Goal: Check status: Check status

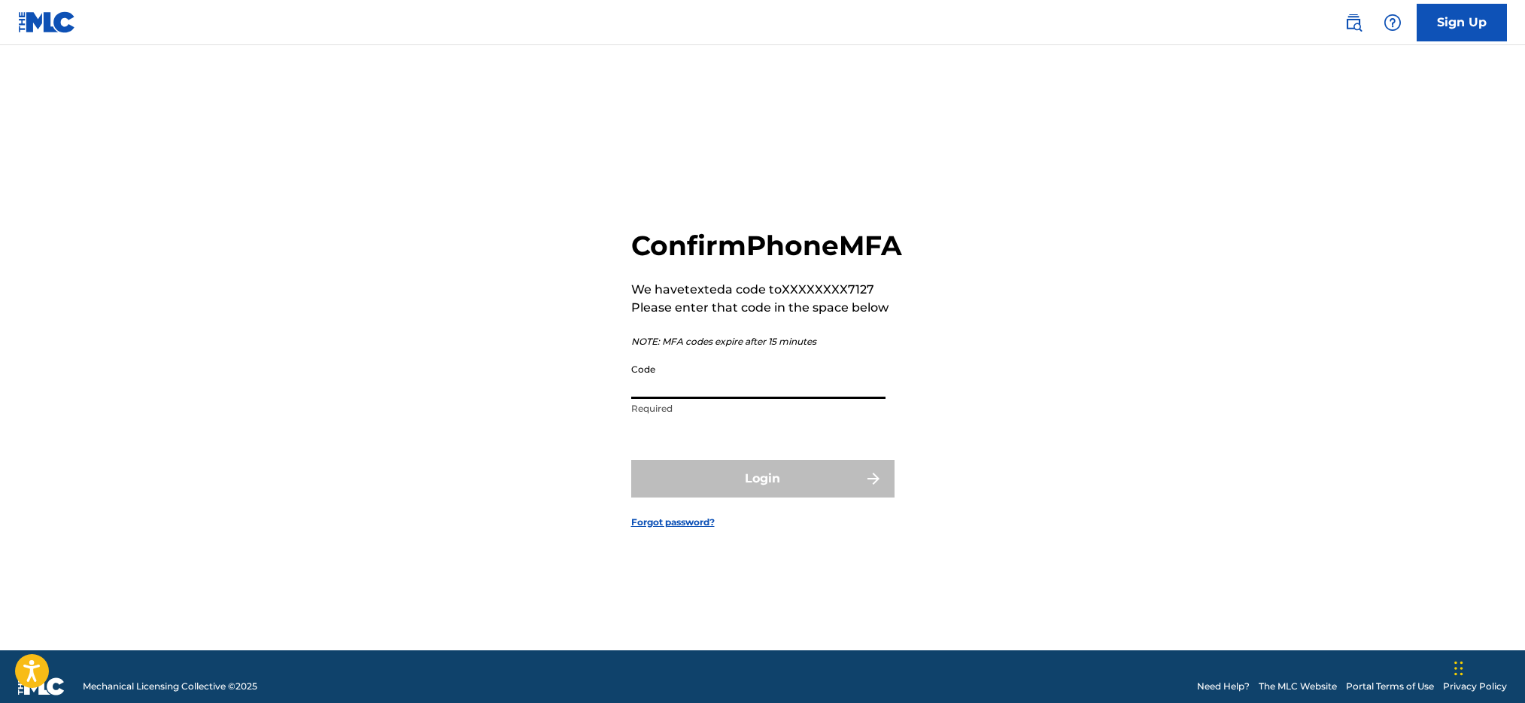
click at [707, 399] on input "Code" at bounding box center [758, 377] width 254 height 43
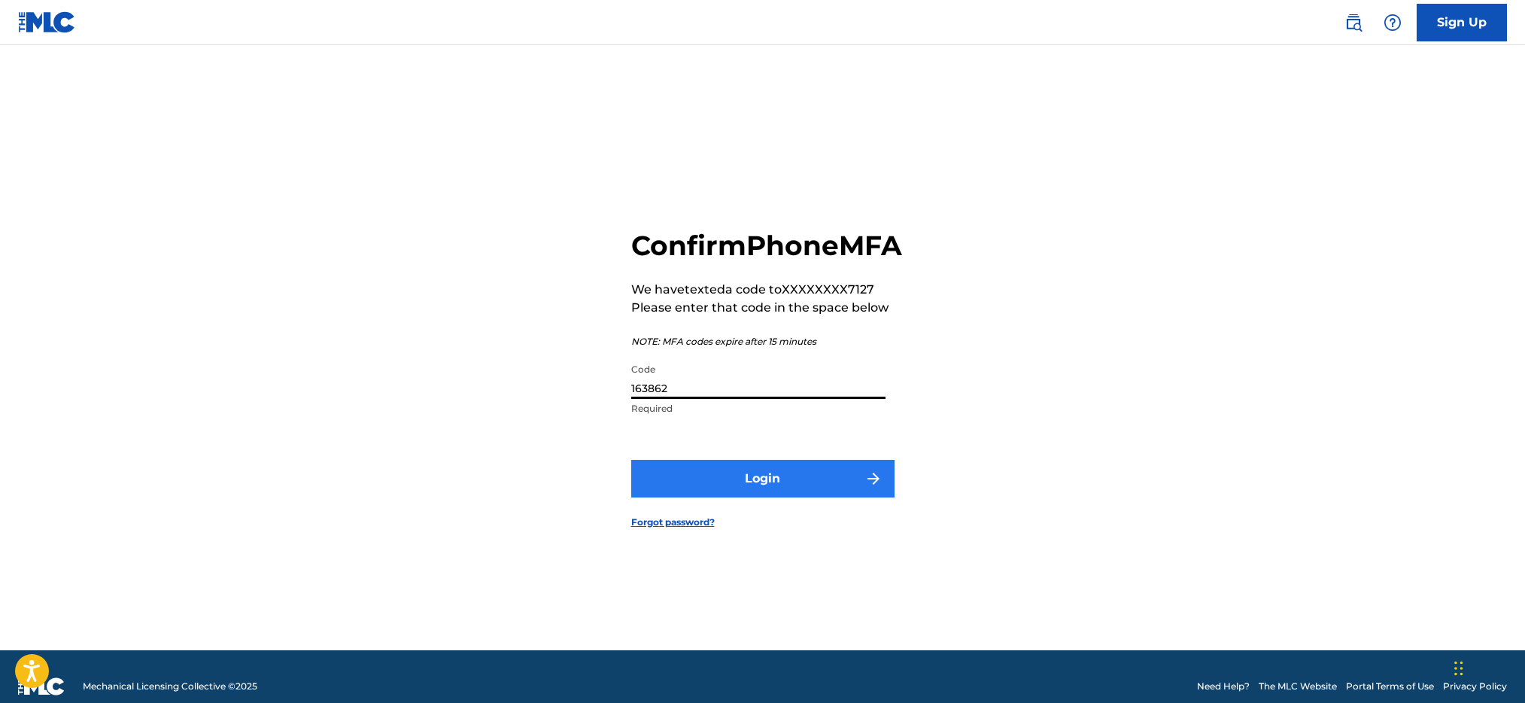
type input "163862"
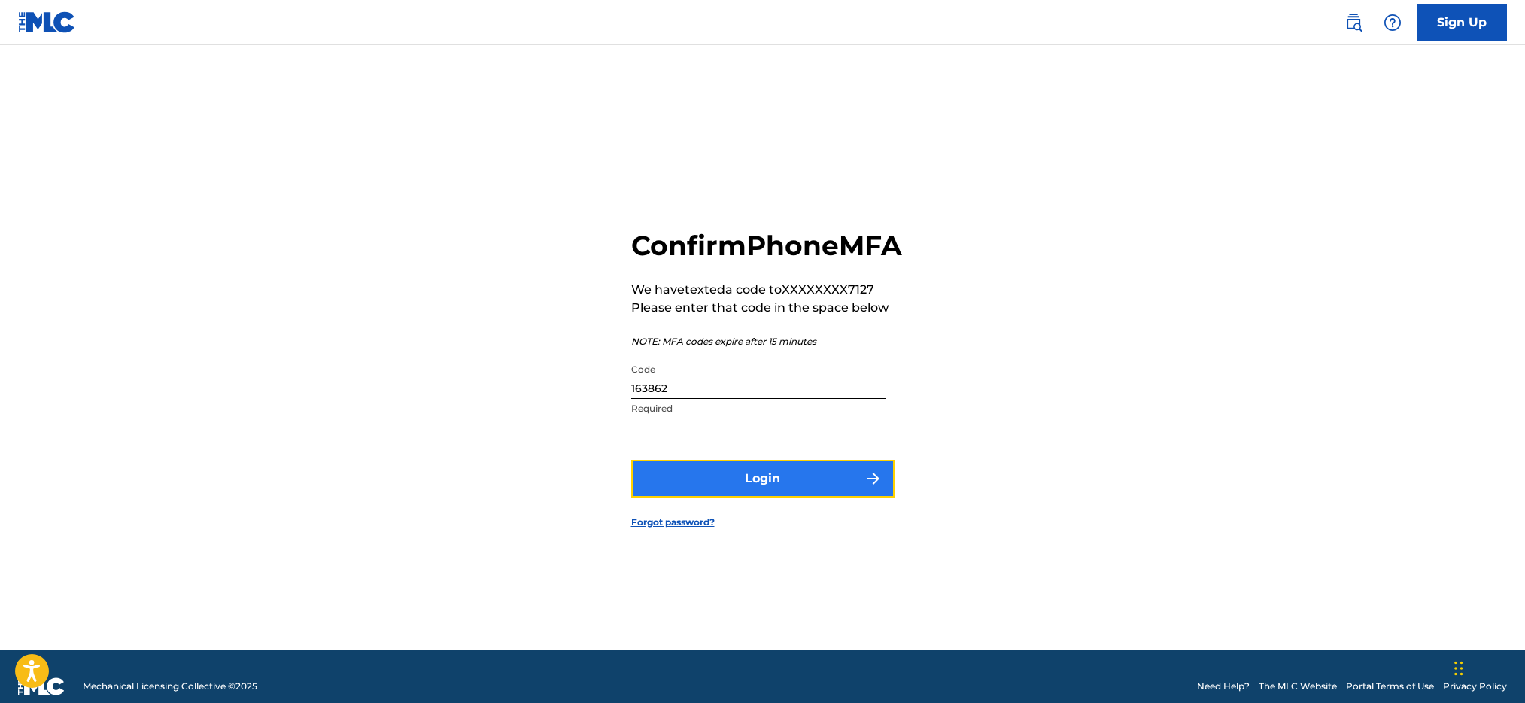
click at [765, 492] on button "Login" at bounding box center [762, 479] width 263 height 38
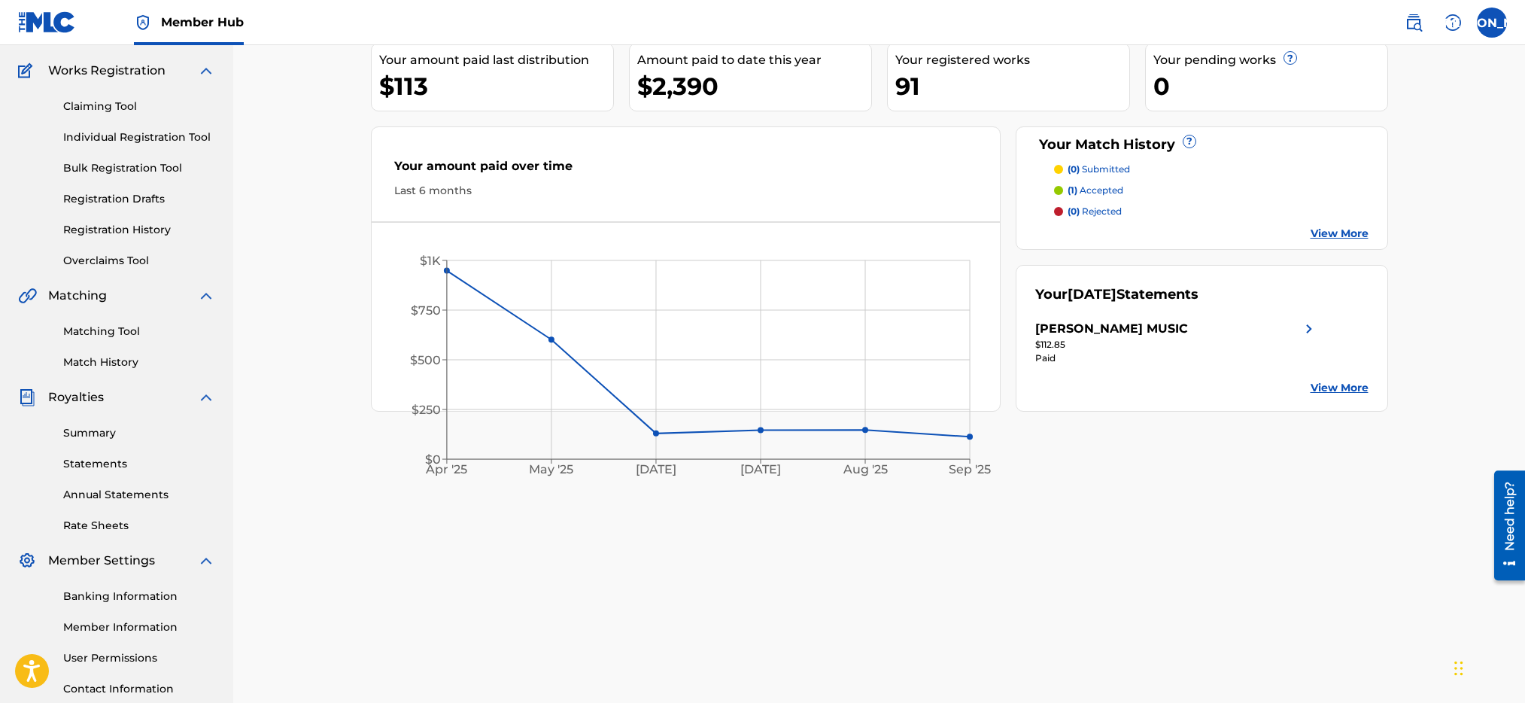
scroll to position [76, 0]
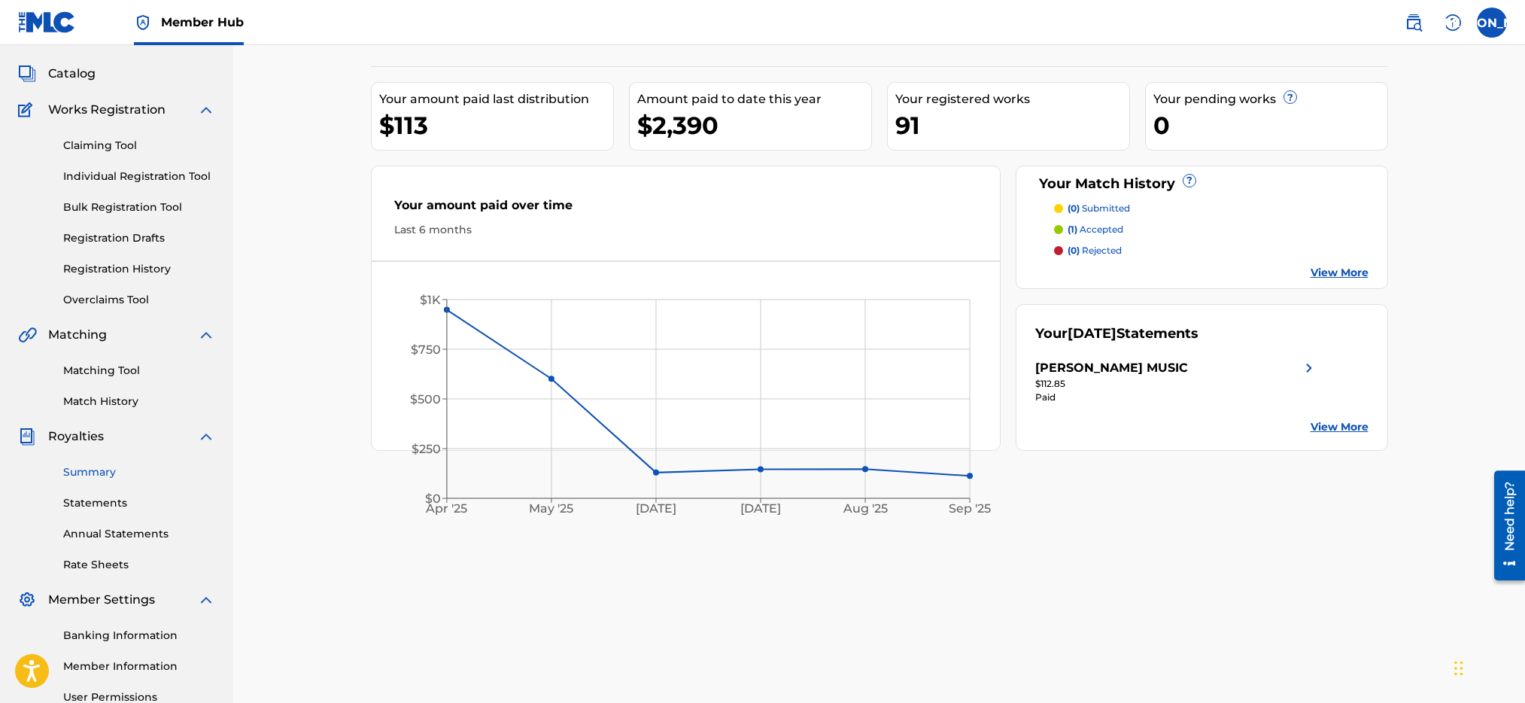
click at [99, 478] on link "Summary" at bounding box center [139, 472] width 152 height 16
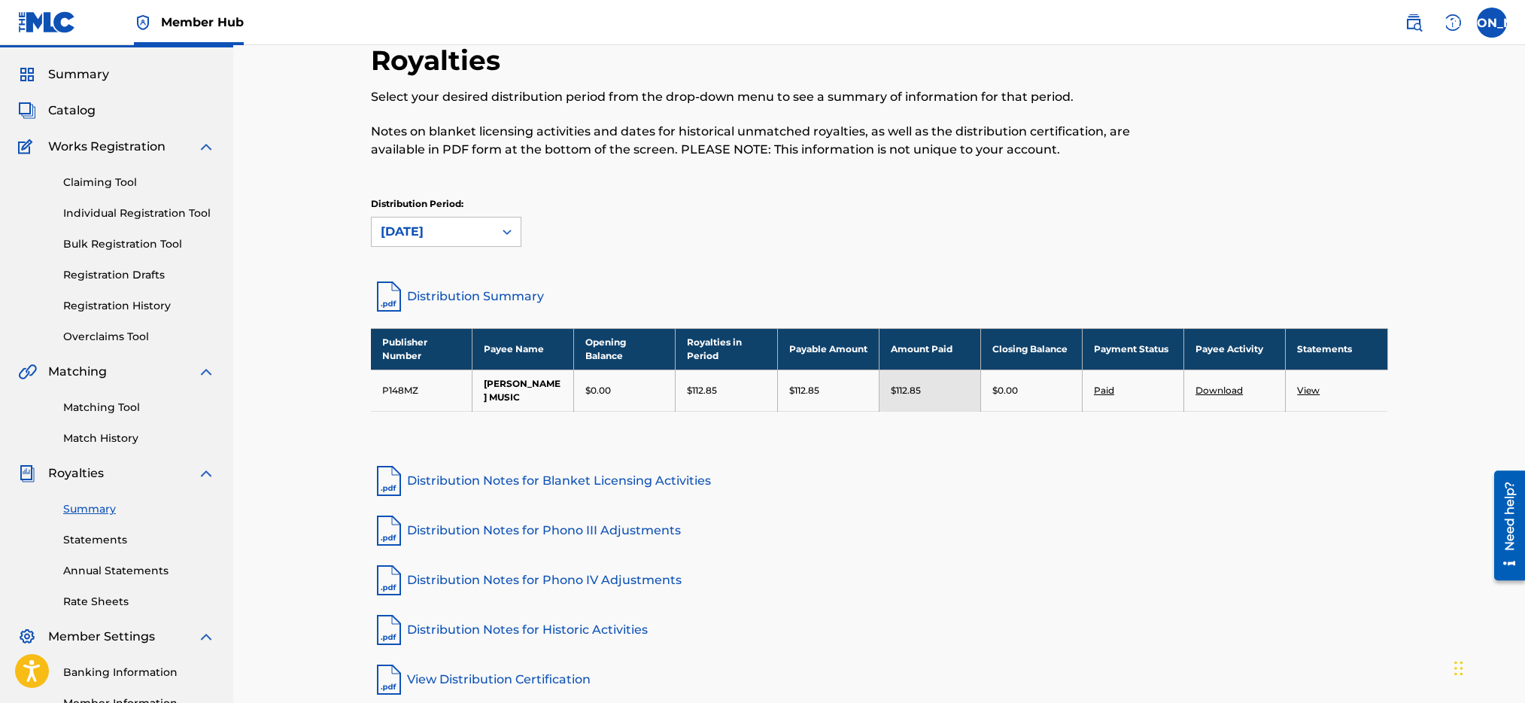
scroll to position [36, 0]
